Goal: Task Accomplishment & Management: Manage account settings

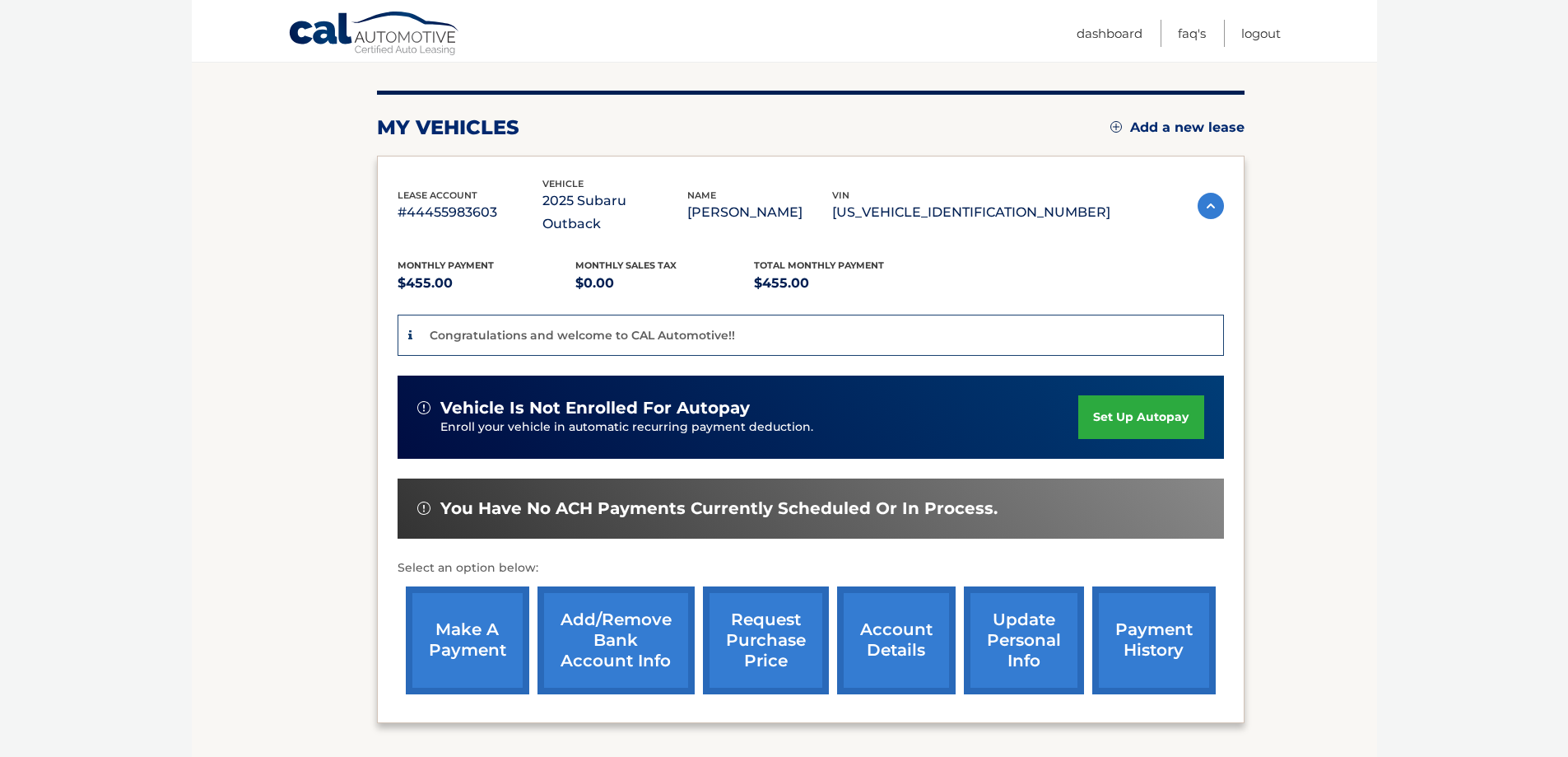
scroll to position [165, 0]
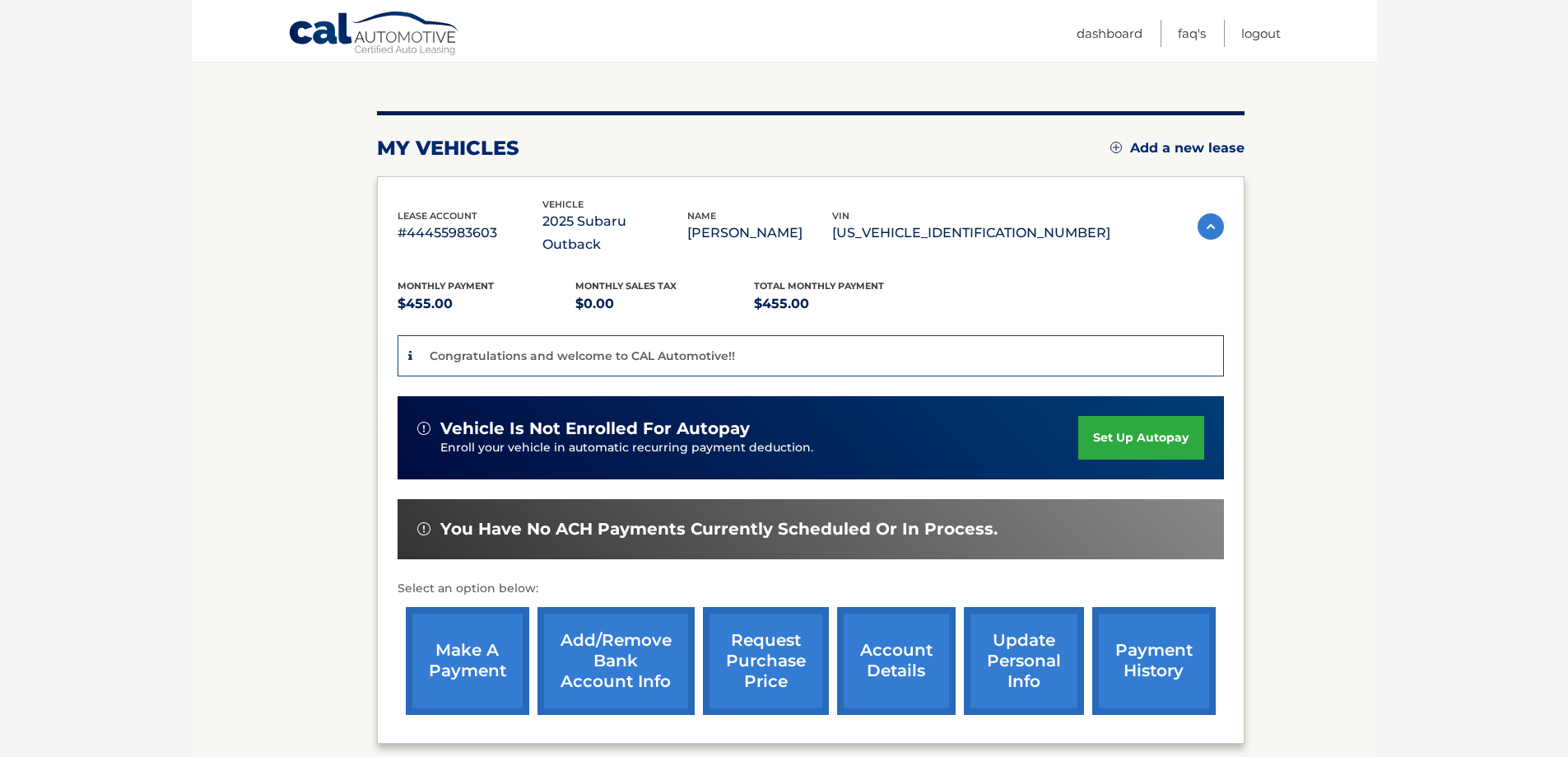
click at [1171, 417] on link "set up autopay" at bounding box center [1140, 437] width 125 height 43
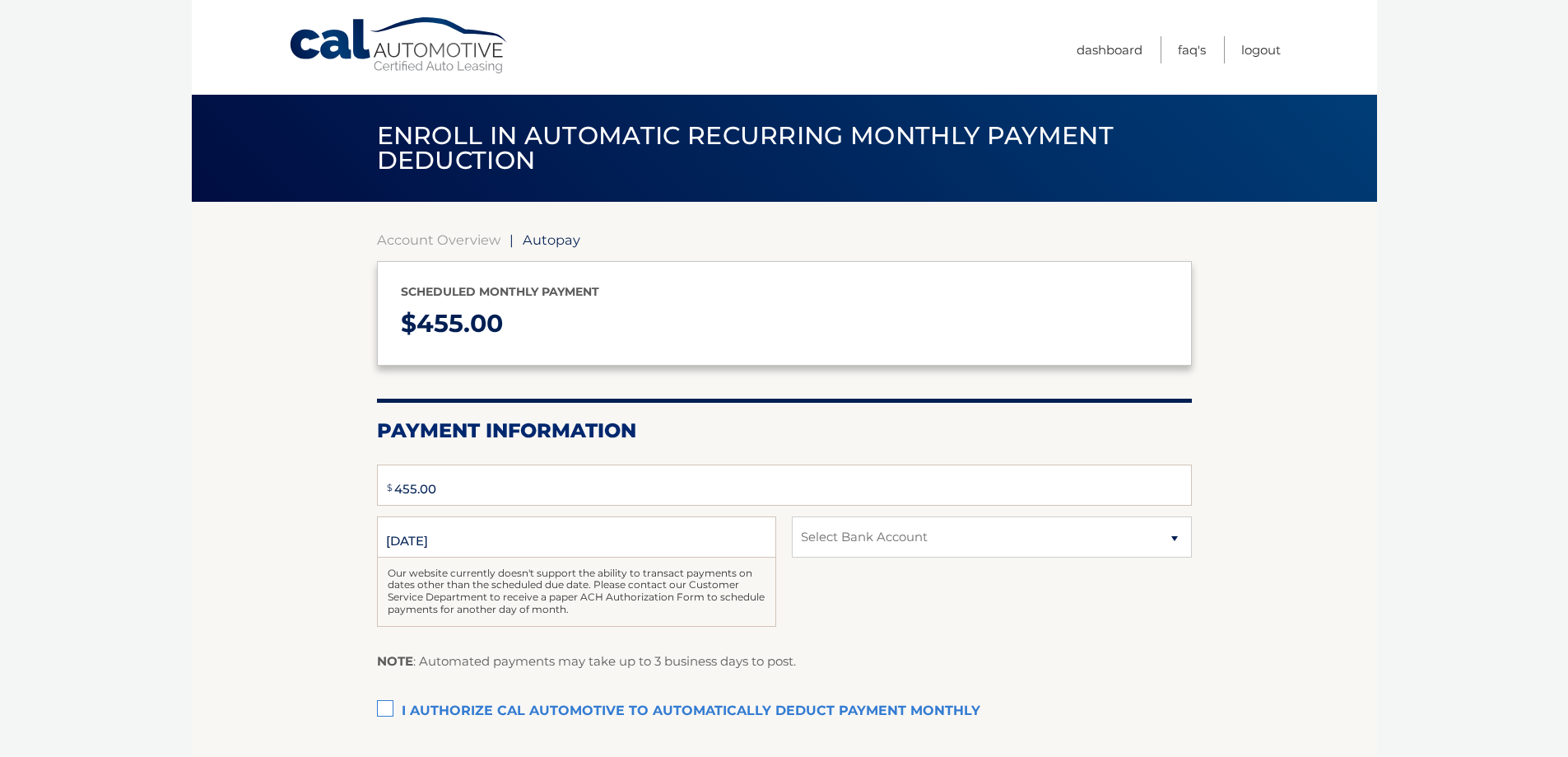
type input "455"
select select "M2ZjNzk1MTgtZmMyMC00NWI1LTgxYTctMTQ5YWUyMGRlYzRl"
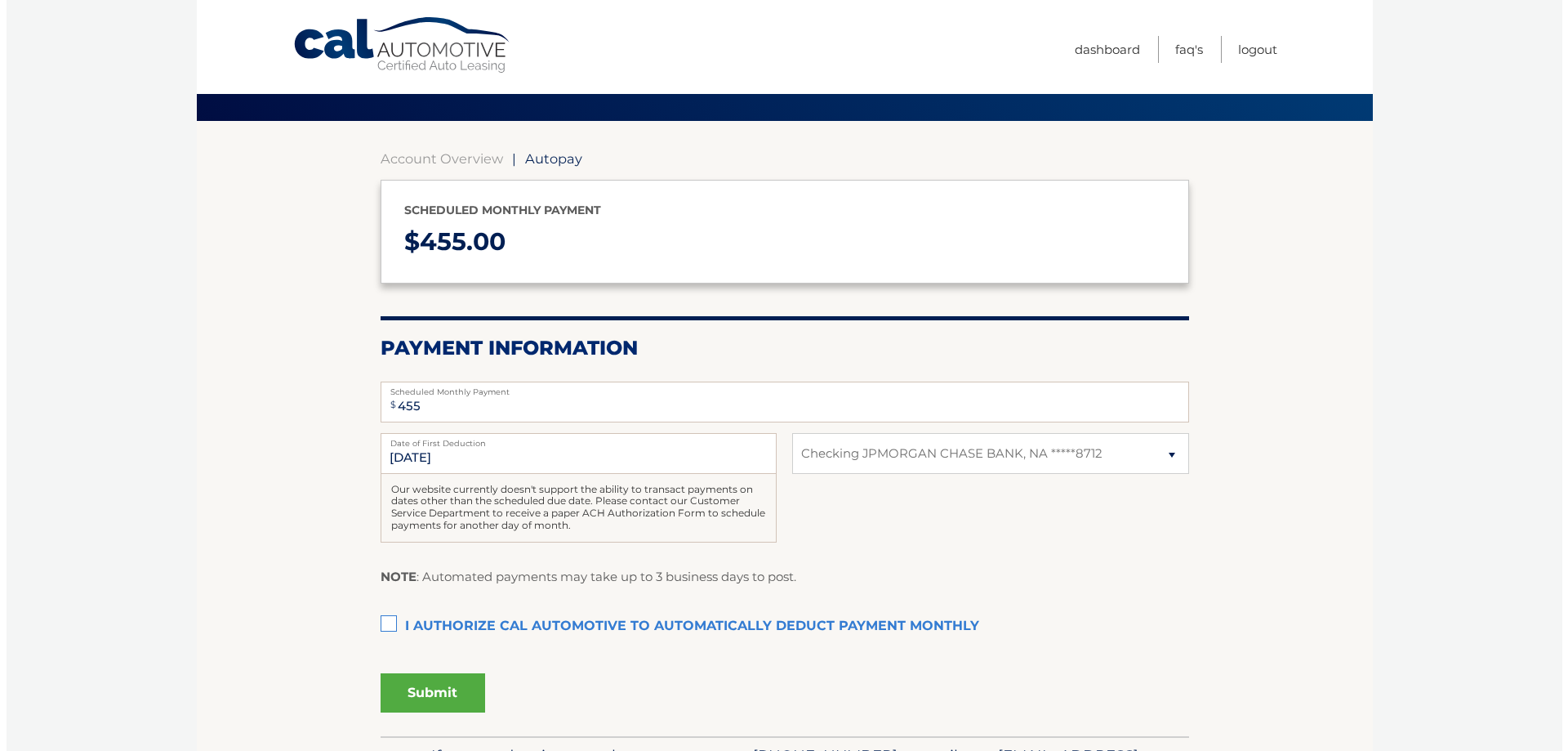
scroll to position [82, 0]
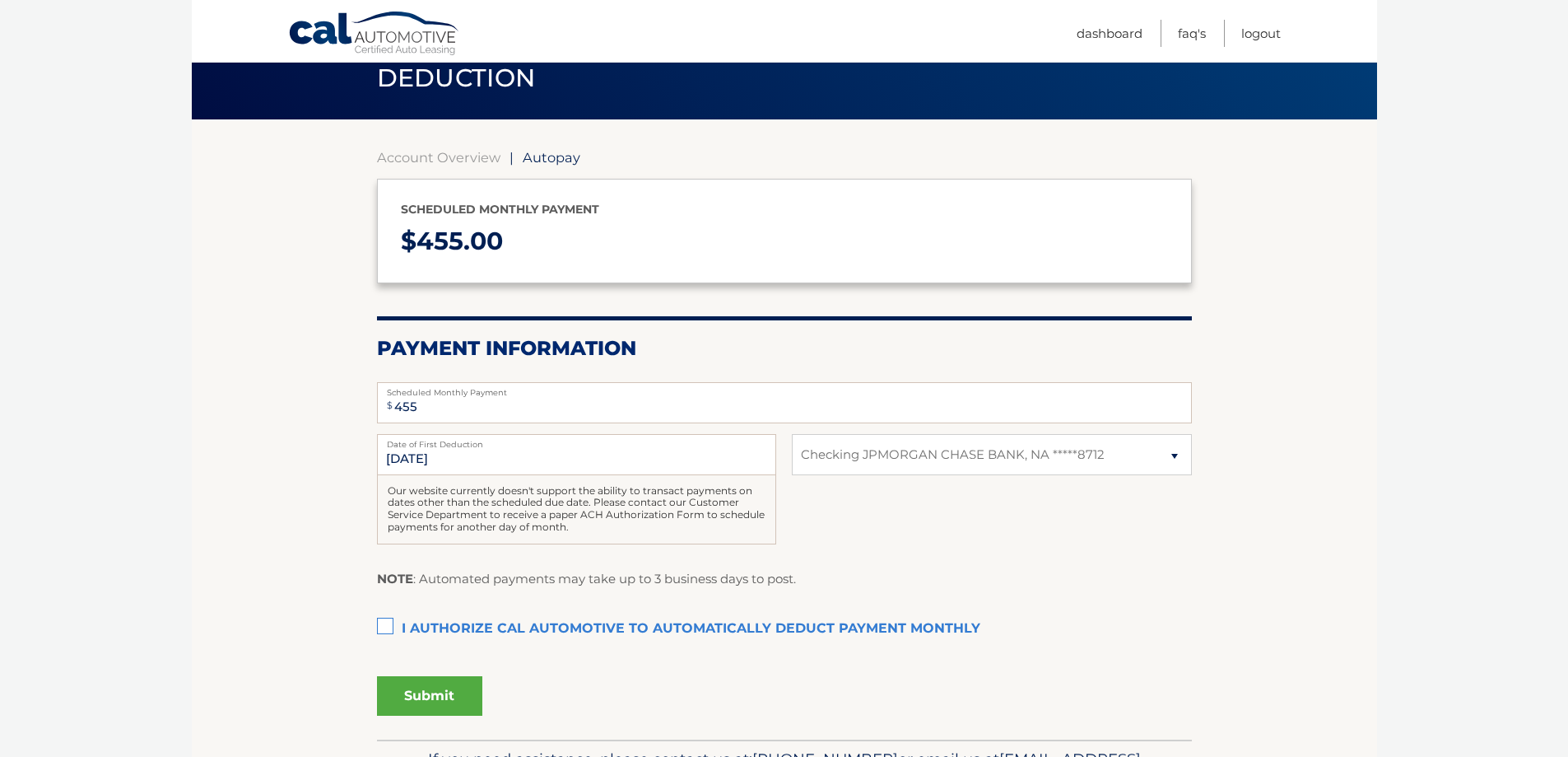
click at [389, 624] on label "I authorize cal automotive to automatically deduct payment monthly This checkbo…" at bounding box center [784, 628] width 815 height 33
click at [0, 0] on input "I authorize cal automotive to automatically deduct payment monthly This checkbo…" at bounding box center [0, 0] width 0 height 0
click at [415, 682] on button "Submit" at bounding box center [430, 696] width 105 height 39
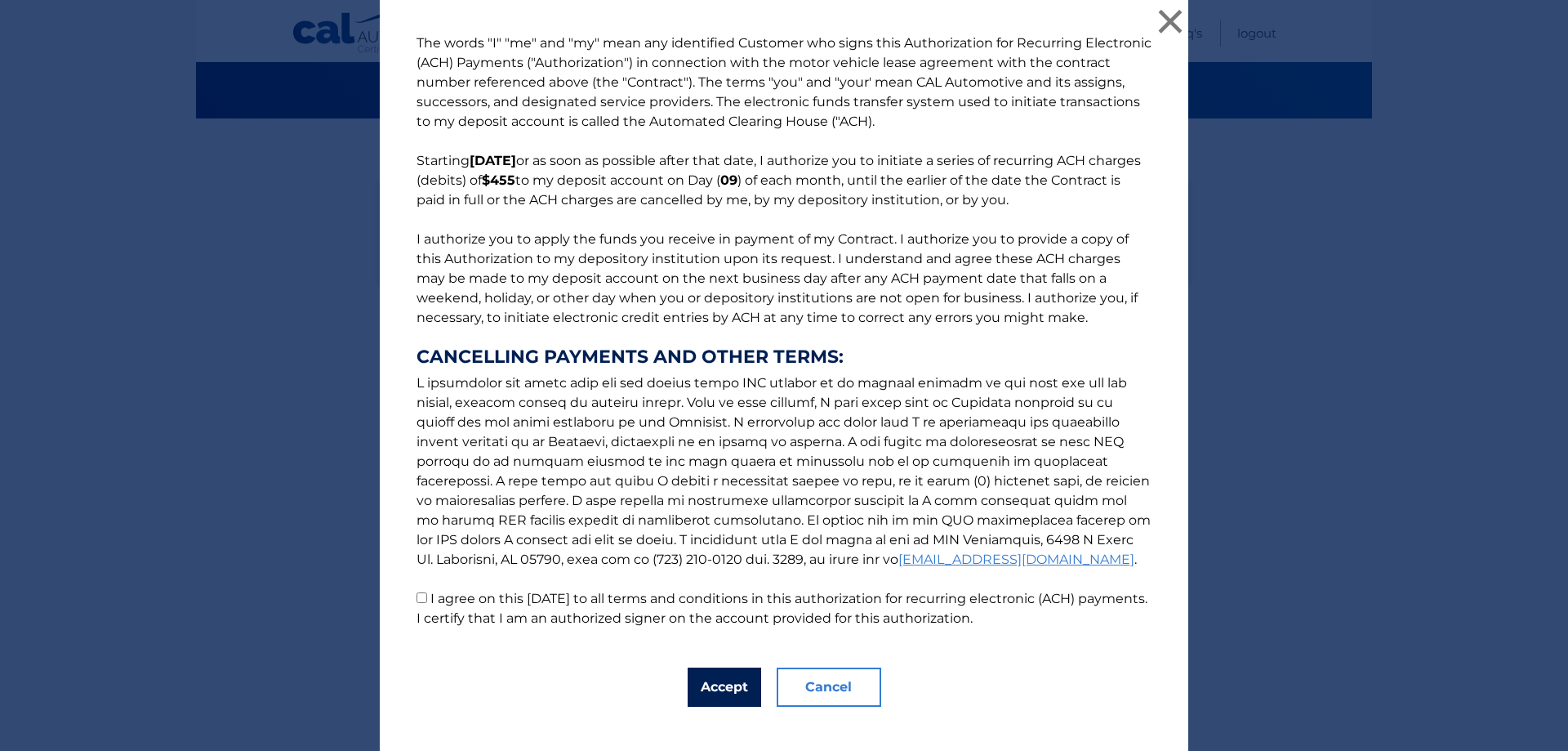
click at [723, 684] on button "Accept" at bounding box center [724, 686] width 73 height 39
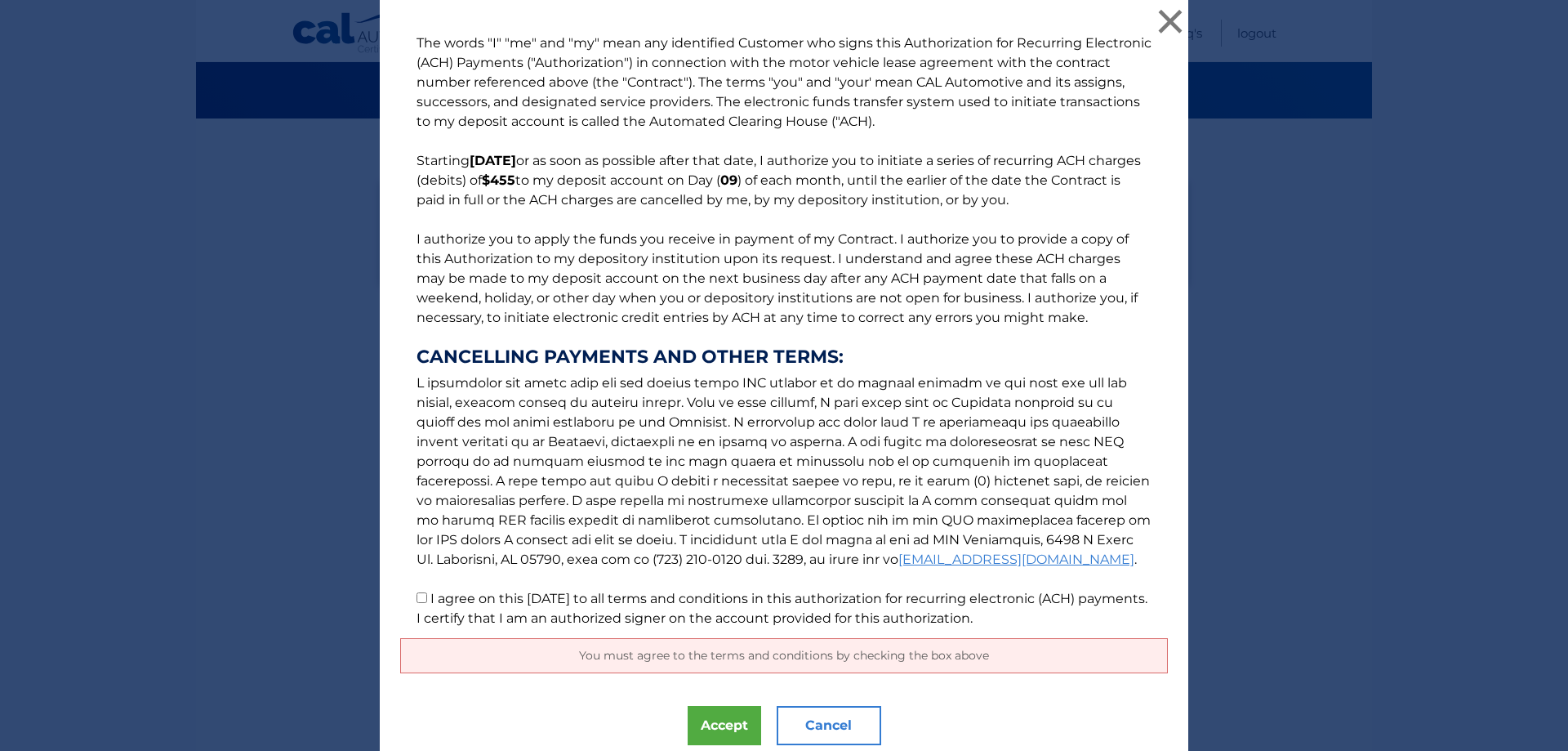
click at [417, 595] on input "I agree on this 08/28/2025 to all terms and conditions in this authorization fo…" at bounding box center [421, 597] width 10 height 10
checkbox input "true"
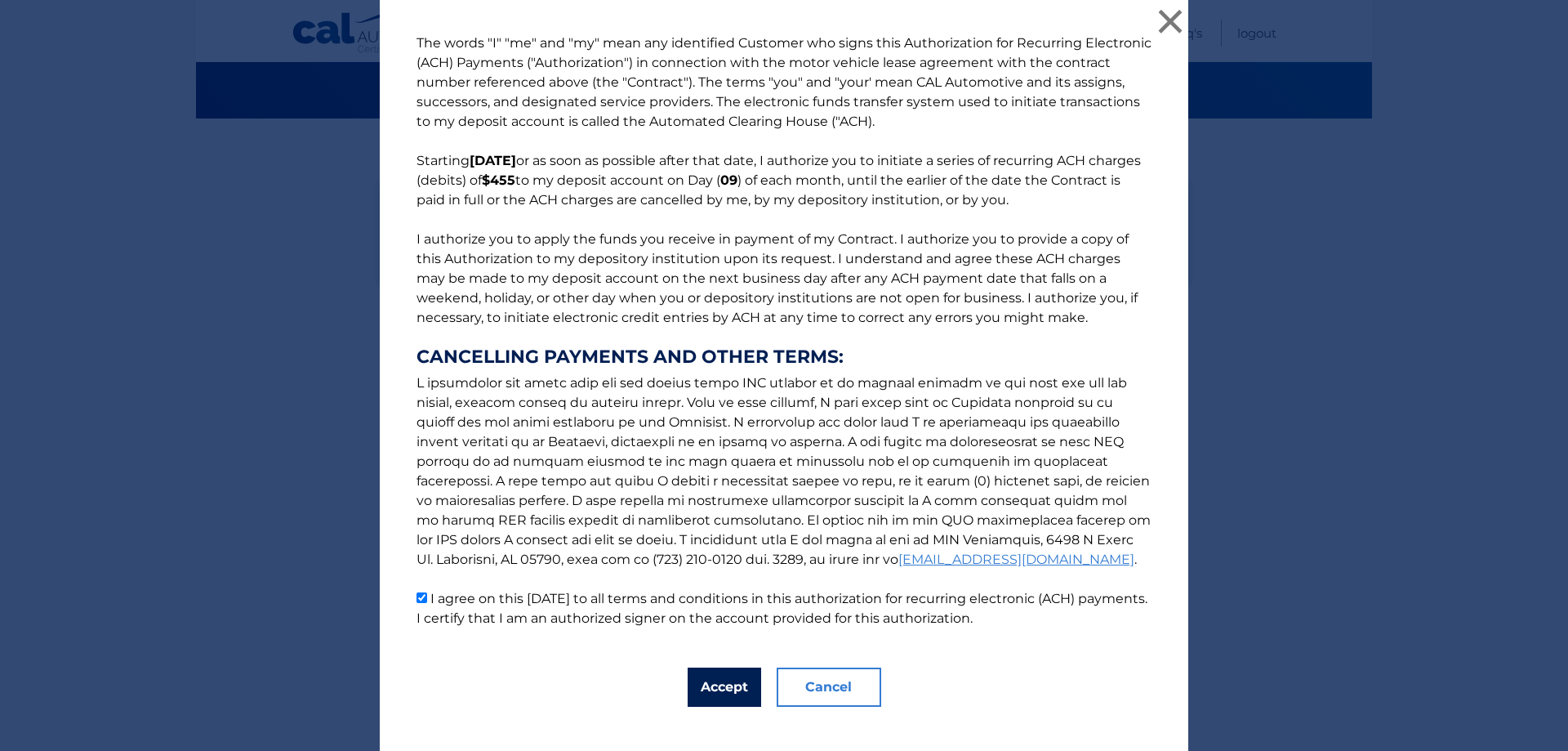
click at [702, 688] on button "Accept" at bounding box center [724, 686] width 73 height 39
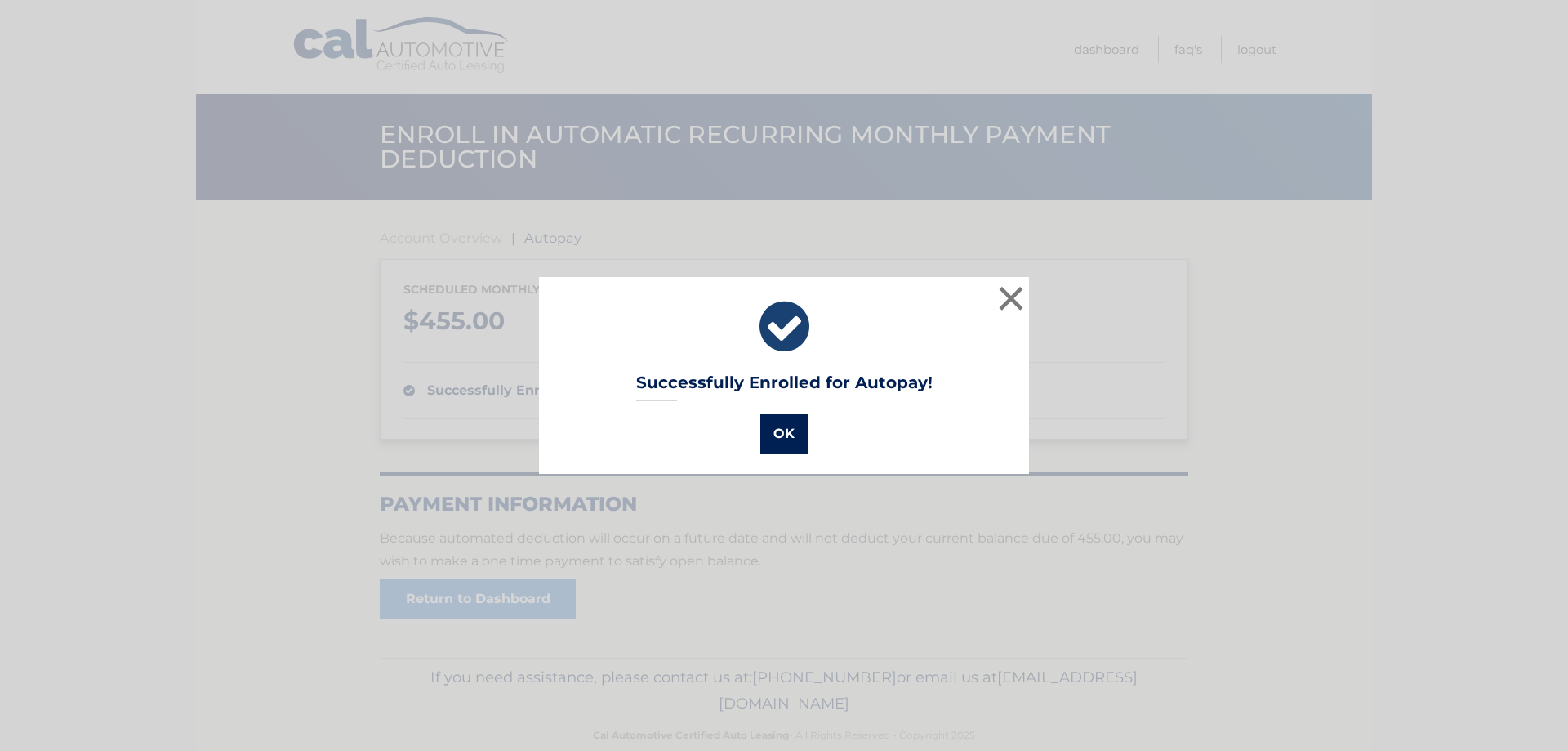
click at [795, 435] on button "OK" at bounding box center [784, 433] width 48 height 39
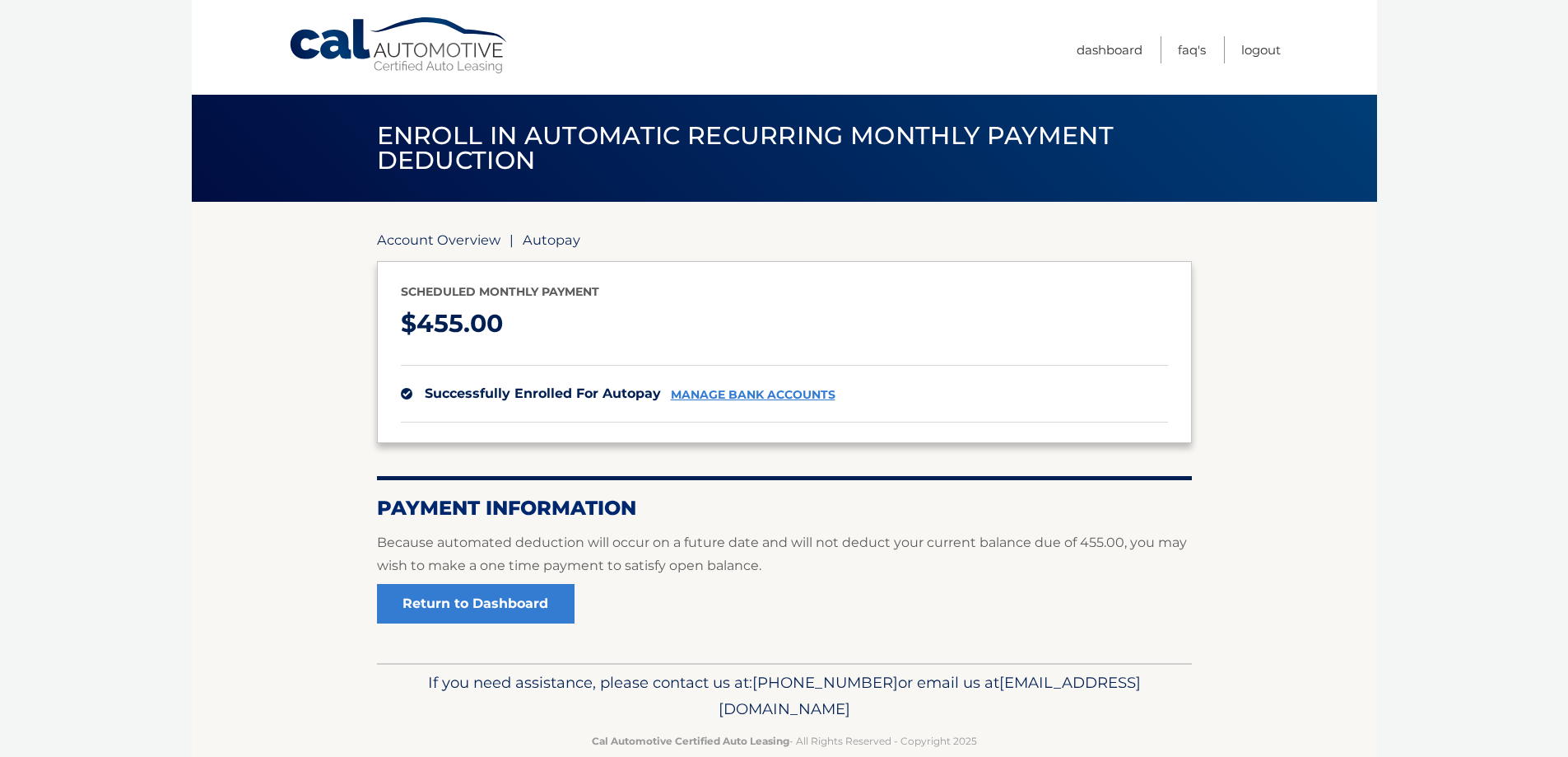
click at [446, 247] on link "Account Overview" at bounding box center [438, 239] width 124 height 16
click at [460, 248] on section "Account Overview | Autopay Scheduled monthly payment $ 455.00 successfully enro…" at bounding box center [784, 427] width 815 height 391
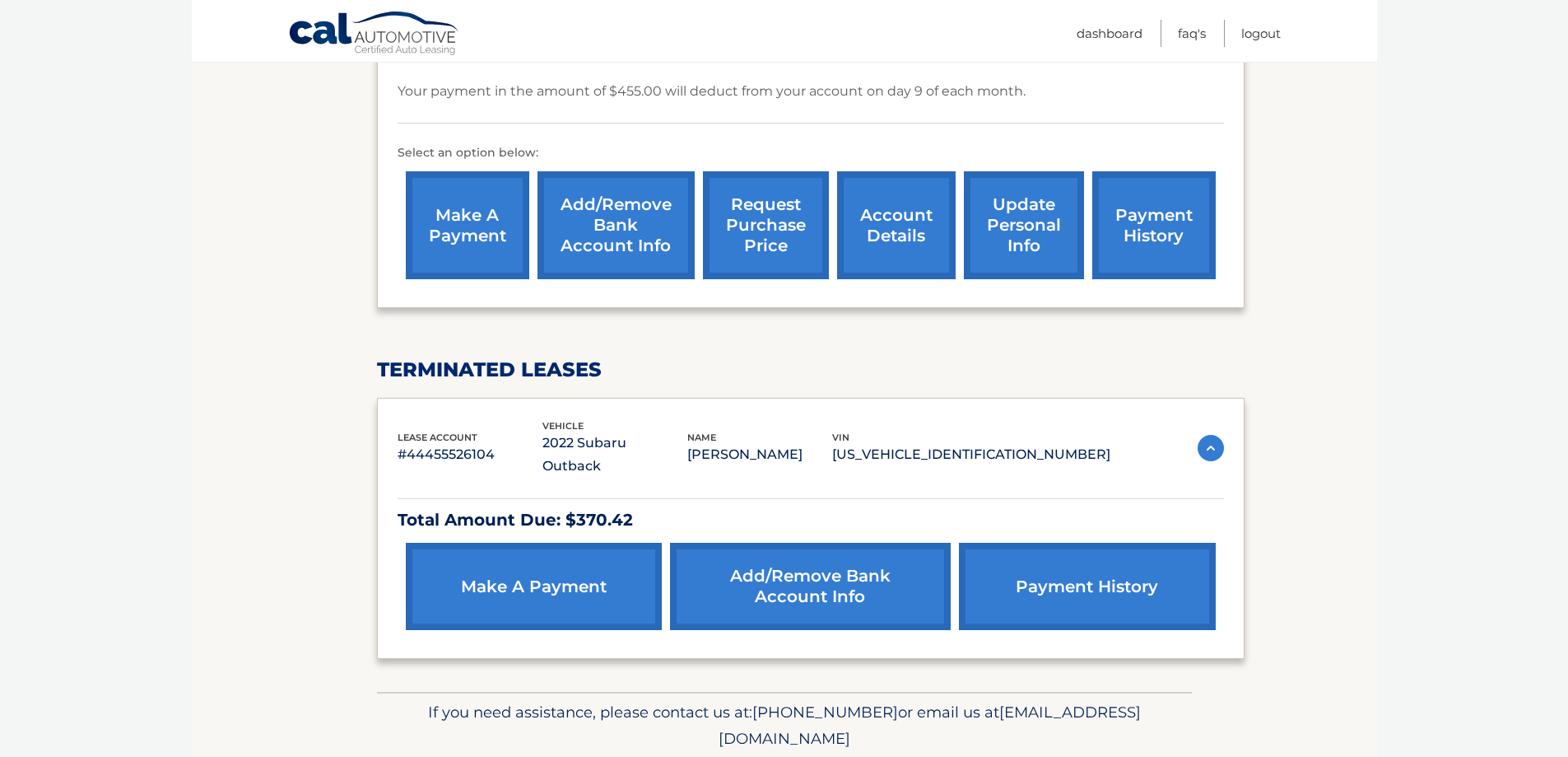
scroll to position [552, 0]
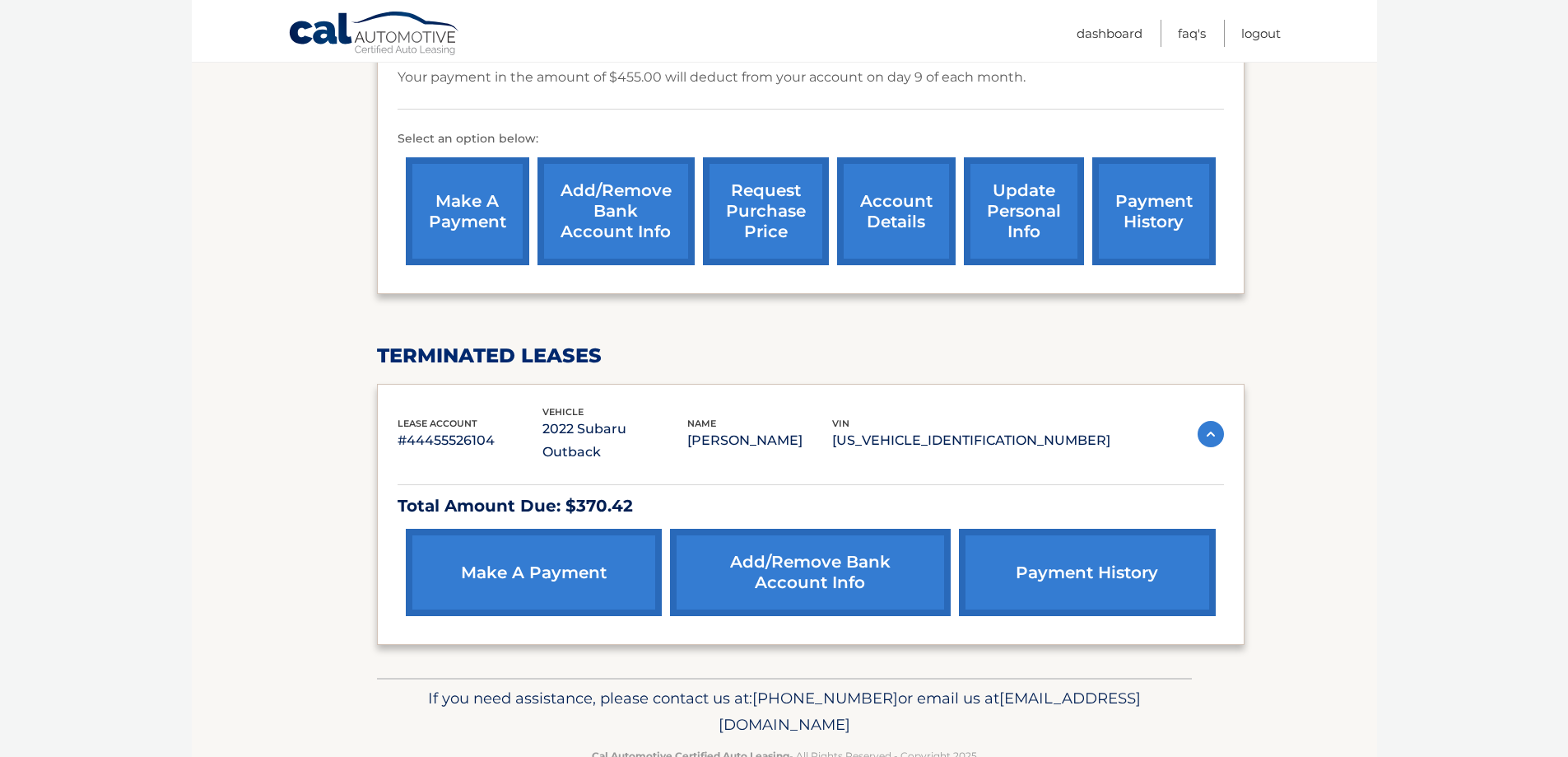
click at [1094, 543] on link "payment history" at bounding box center [1087, 572] width 256 height 87
click at [573, 556] on link "make a payment" at bounding box center [533, 572] width 256 height 87
click at [1217, 421] on img at bounding box center [1210, 434] width 26 height 26
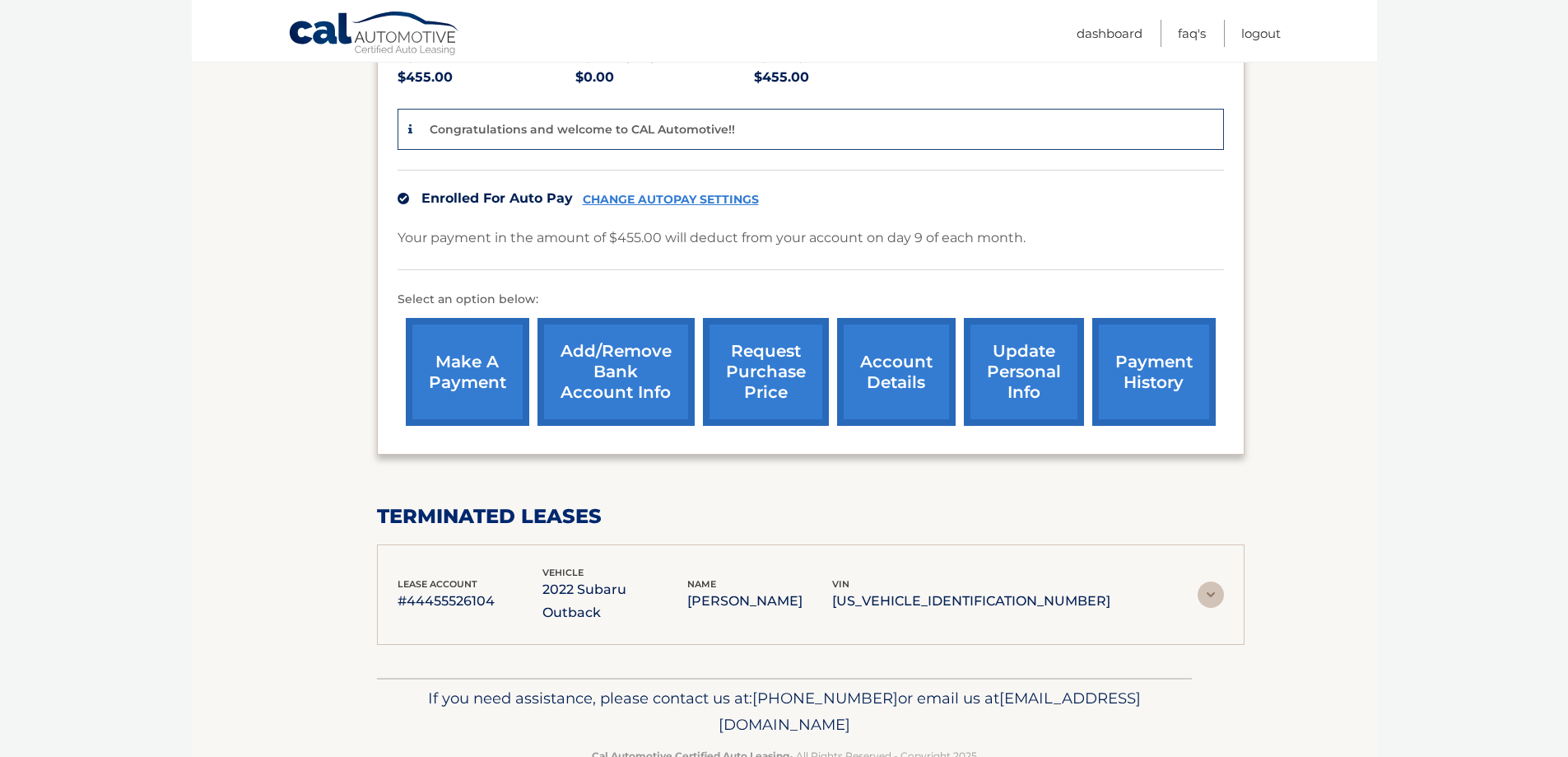
click at [1209, 581] on img at bounding box center [1210, 594] width 26 height 26
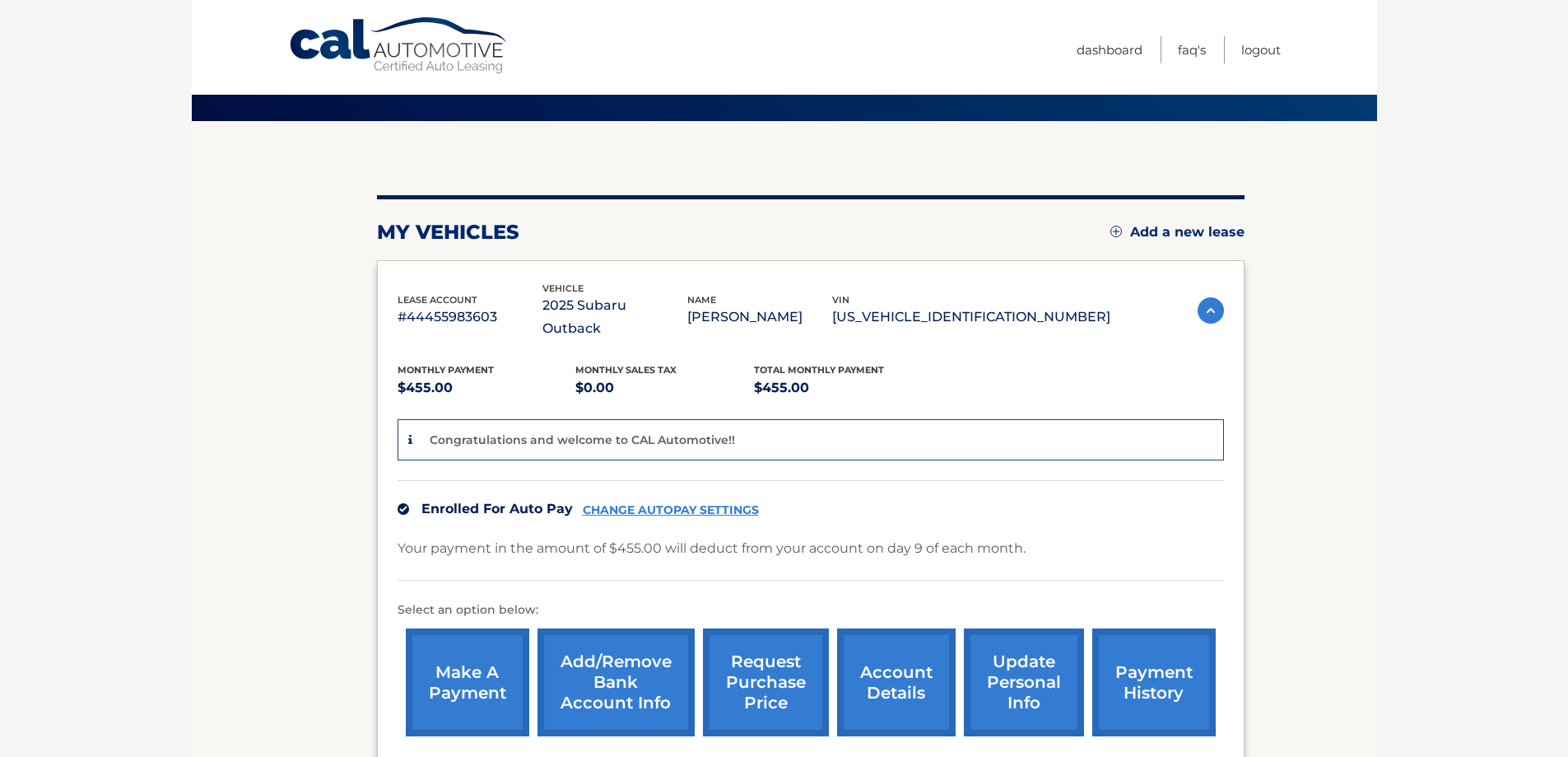
scroll to position [0, 0]
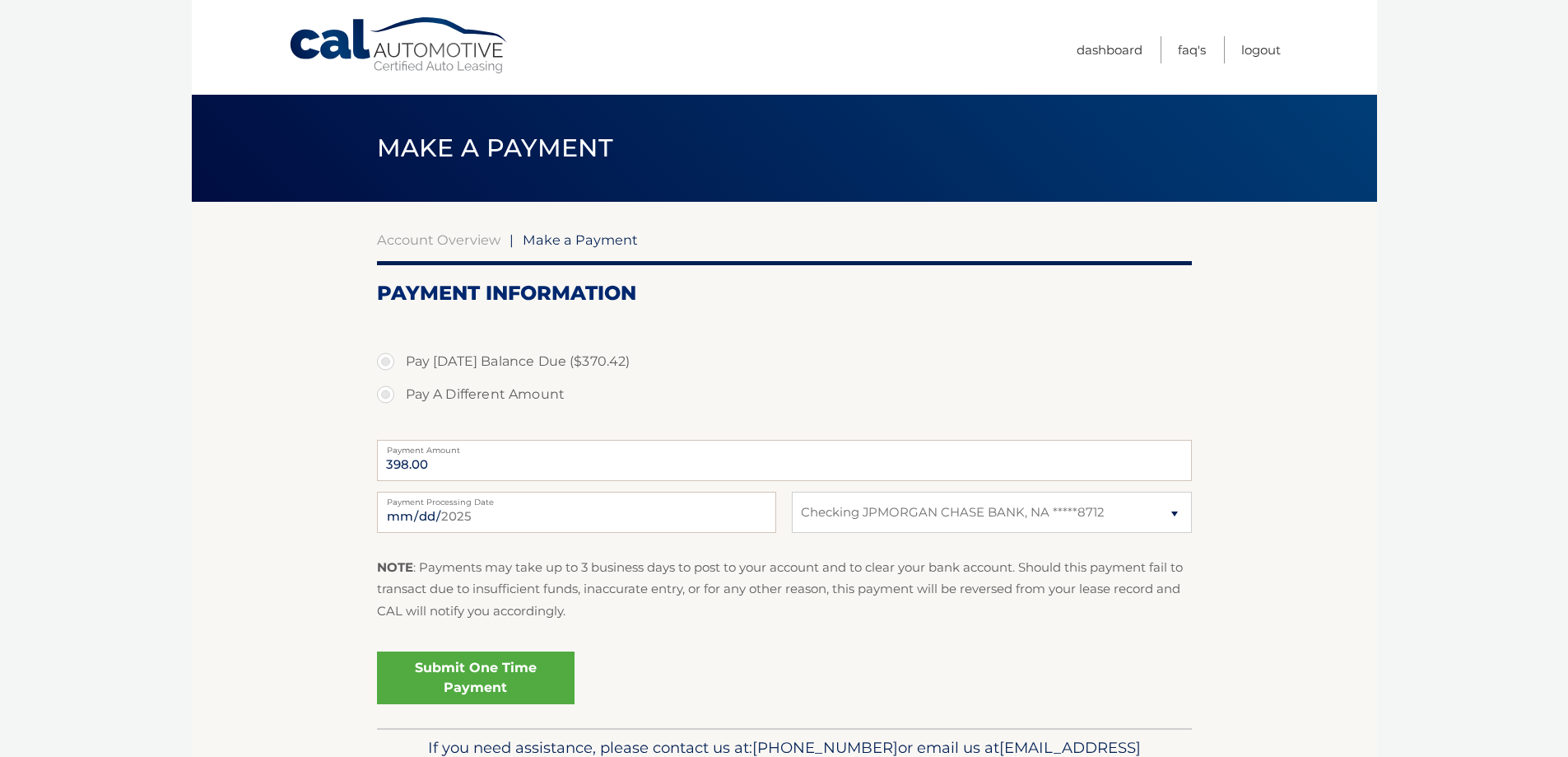
select select "OGIzOTJjOTMtMGJjYS00ZjFlLTk0M2ItY2JiNTdiYzkwNDY1"
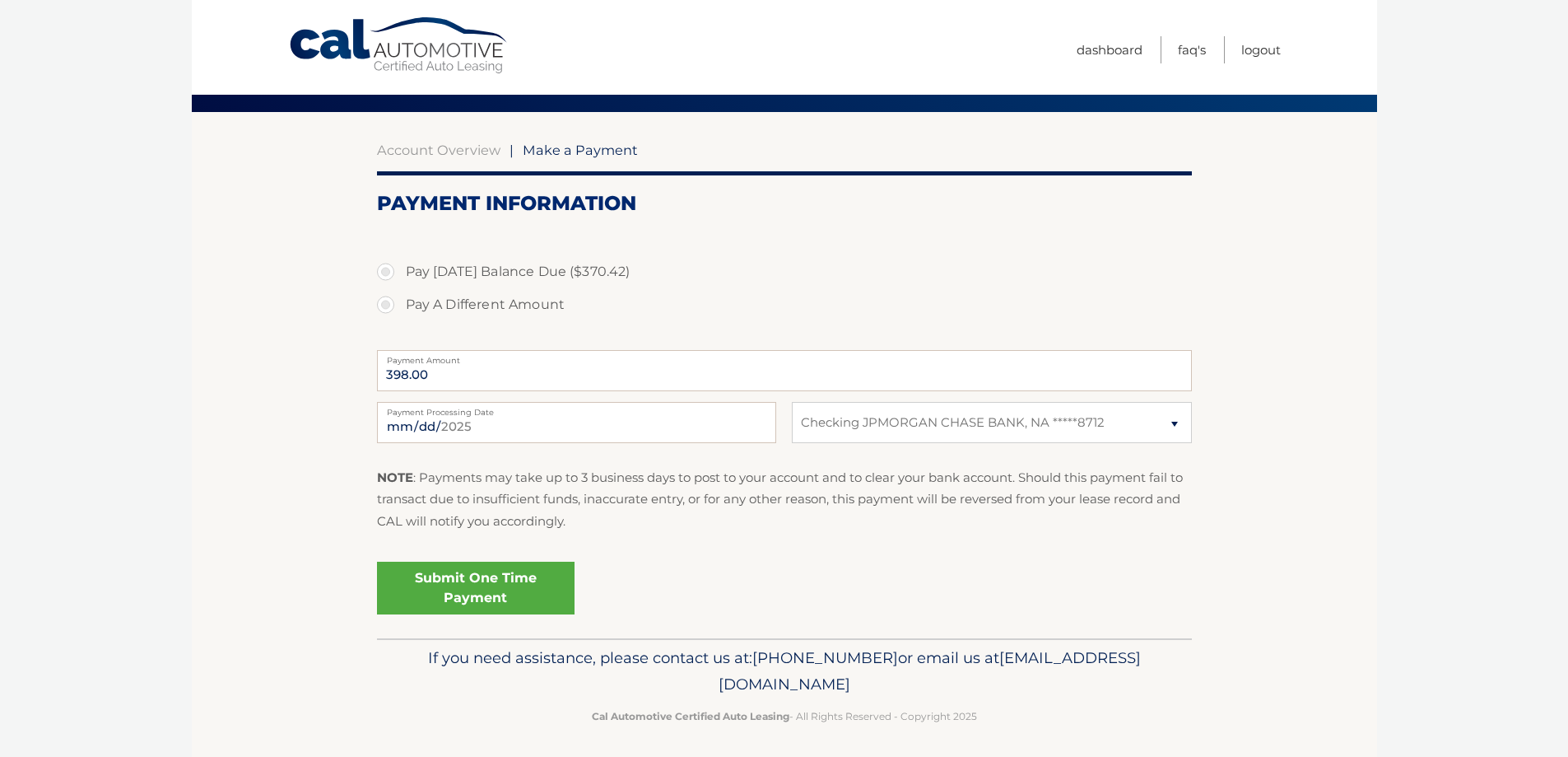
scroll to position [96, 0]
